Goal: Manage account settings

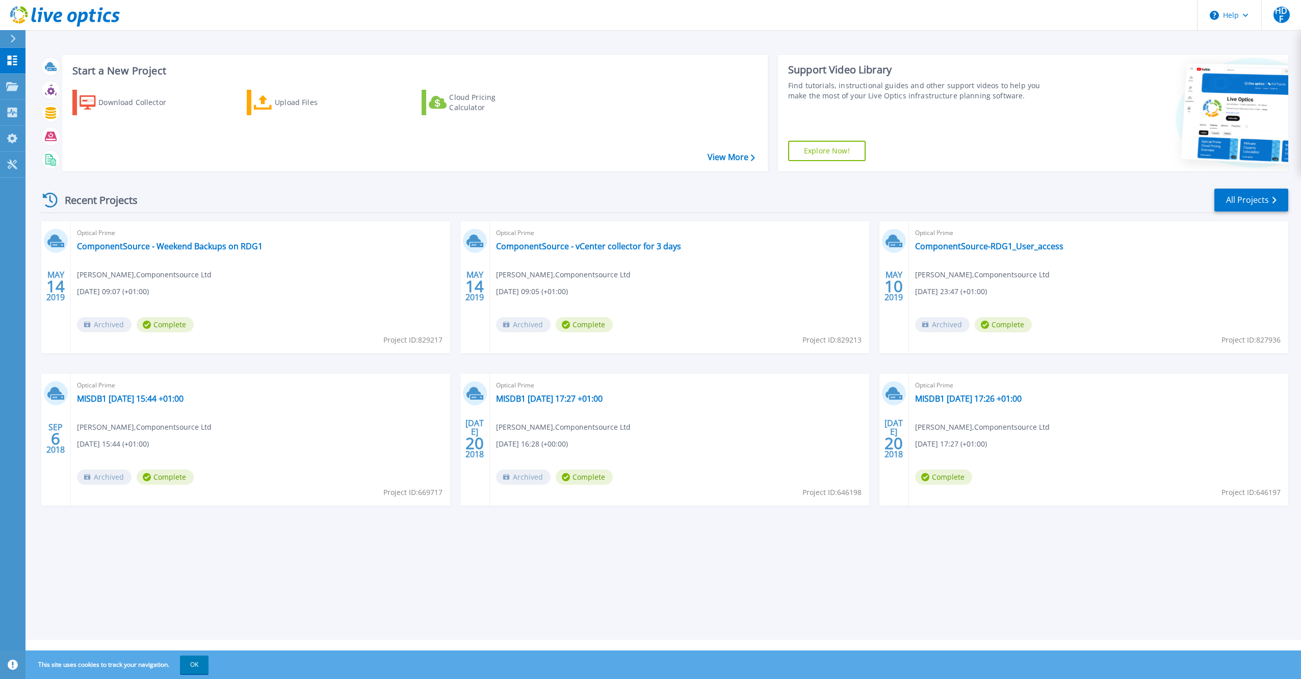
click at [10, 36] on div at bounding box center [17, 38] width 16 height 17
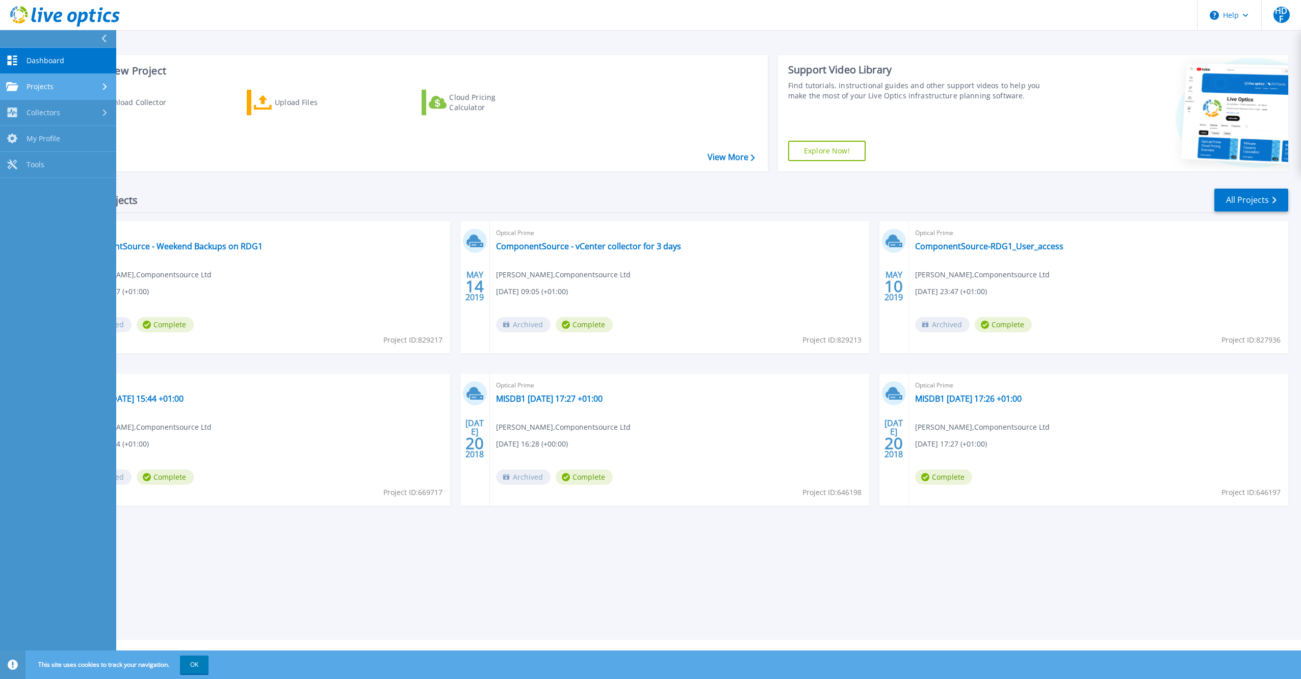
click at [9, 80] on link "Projects Projects" at bounding box center [58, 87] width 116 height 26
click at [19, 193] on div "Collectors" at bounding box center [33, 198] width 54 height 10
click at [26, 195] on link "My Profile My Profile" at bounding box center [58, 191] width 116 height 26
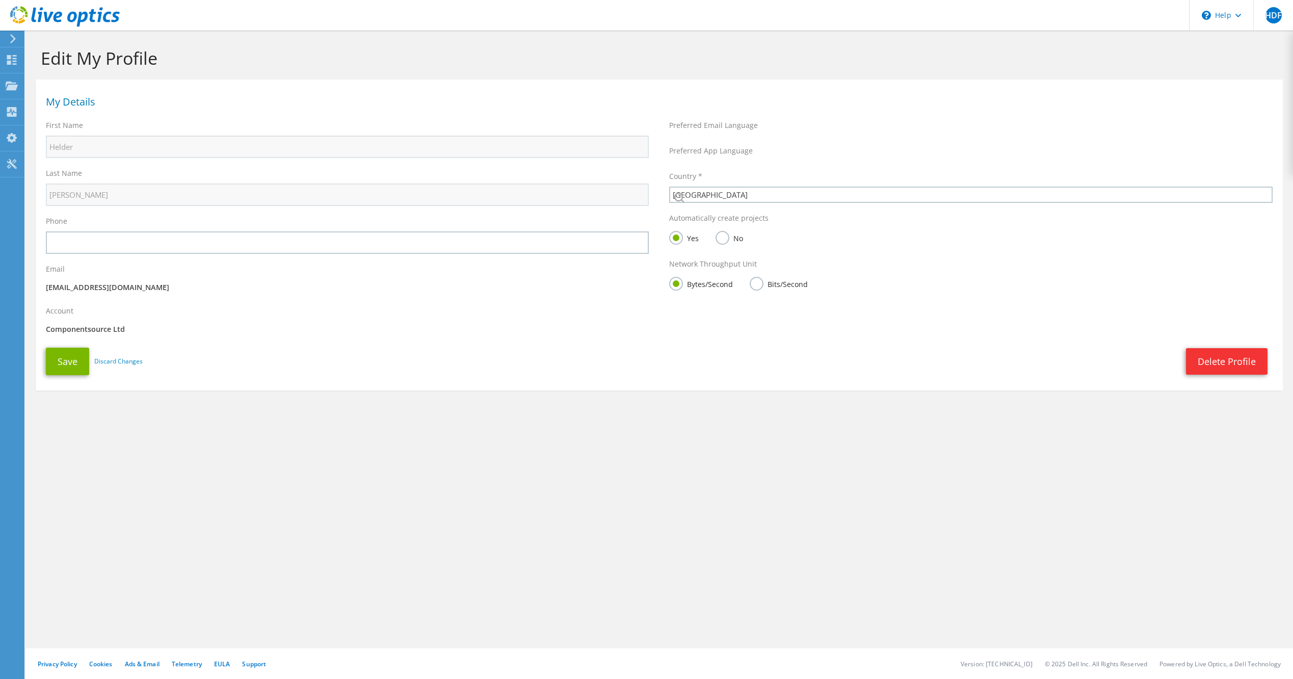
select select "75"
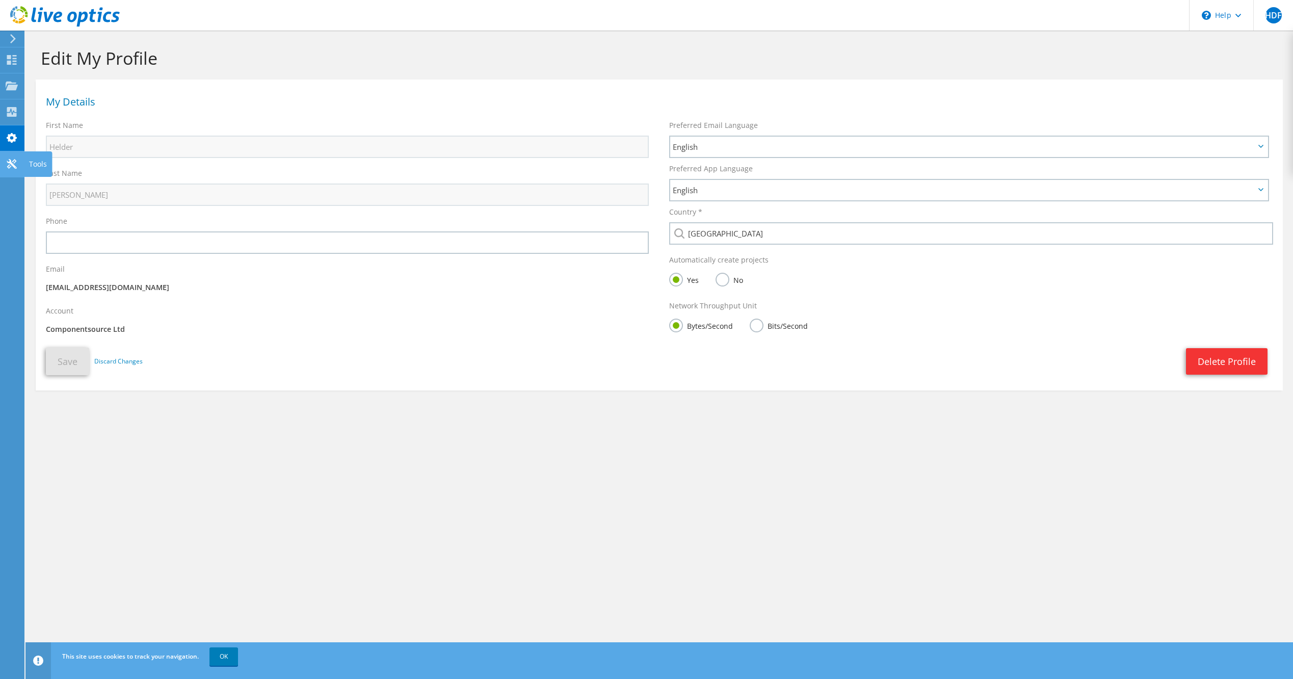
click at [7, 160] on icon at bounding box center [12, 164] width 12 height 10
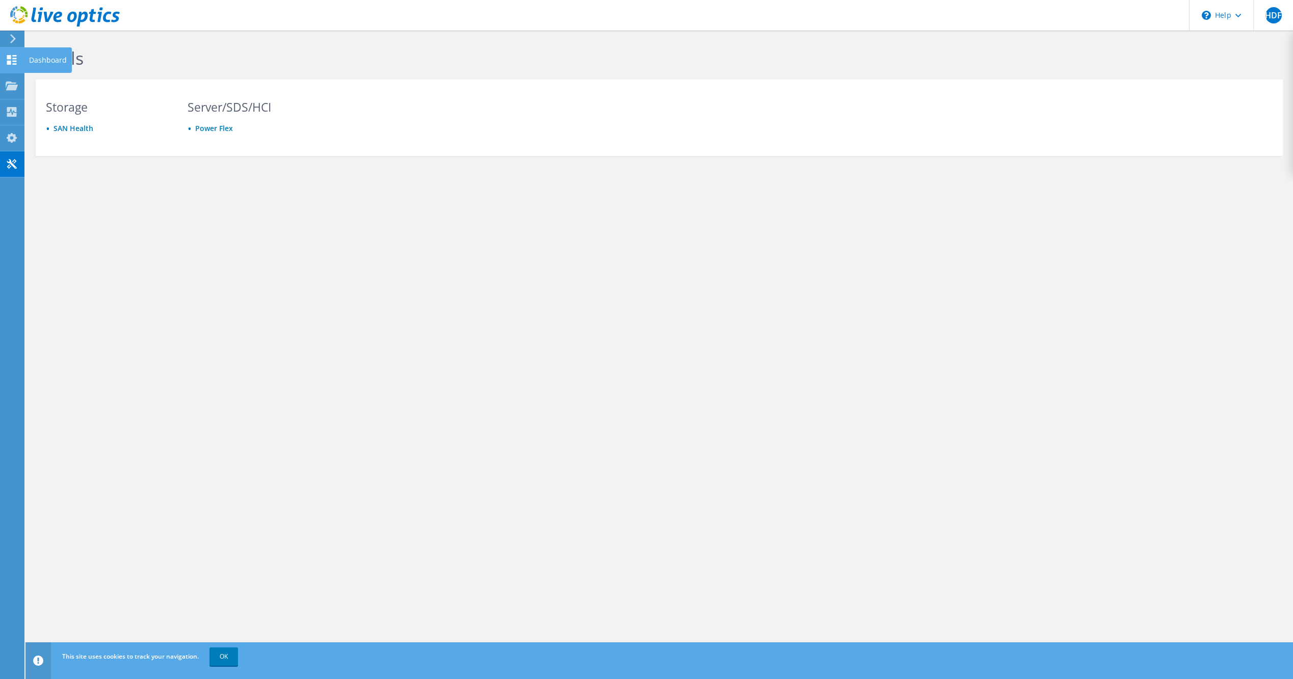
click at [13, 60] on icon at bounding box center [12, 60] width 12 height 10
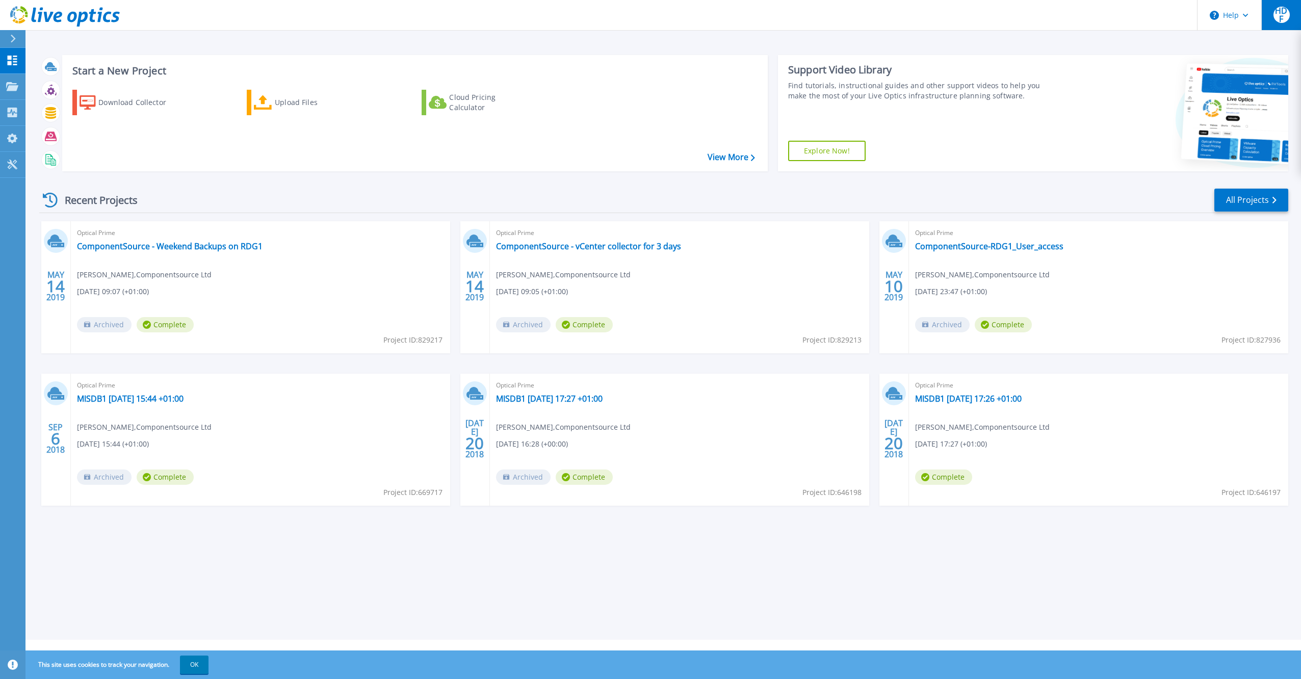
click at [1285, 17] on span "HDF" at bounding box center [1281, 15] width 16 height 16
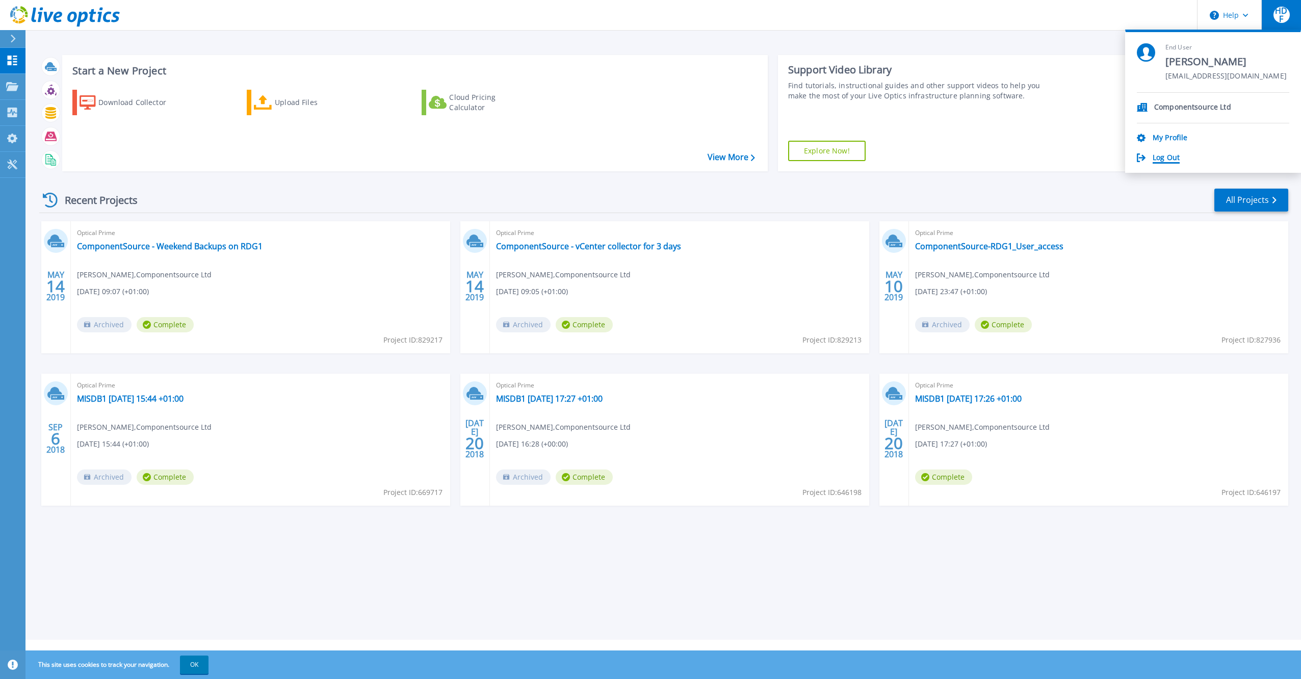
click at [1162, 159] on link "Log Out" at bounding box center [1165, 158] width 27 height 10
